Goal: Task Accomplishment & Management: Manage account settings

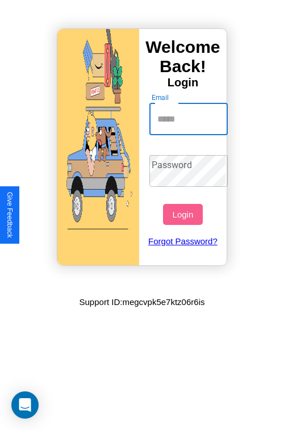
click at [190, 119] on input "Email" at bounding box center [188, 119] width 79 height 32
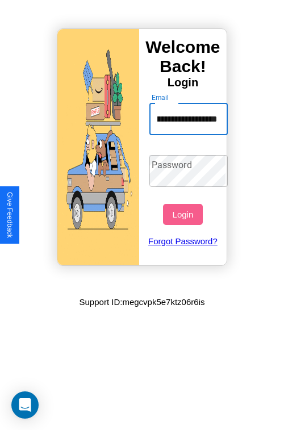
scroll to position [0, 62]
type input "**********"
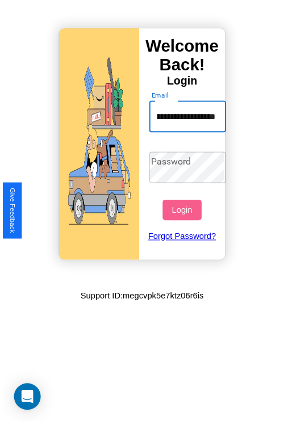
scroll to position [0, 0]
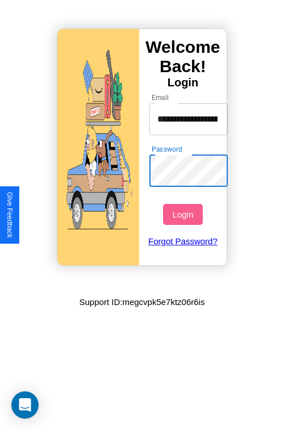
click at [184, 214] on button "Login" at bounding box center [182, 214] width 39 height 21
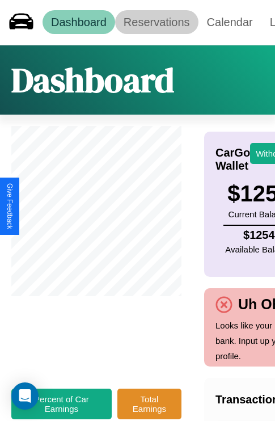
click at [157, 22] on link "Reservations" at bounding box center [156, 22] width 83 height 24
